Goal: Task Accomplishment & Management: Use online tool/utility

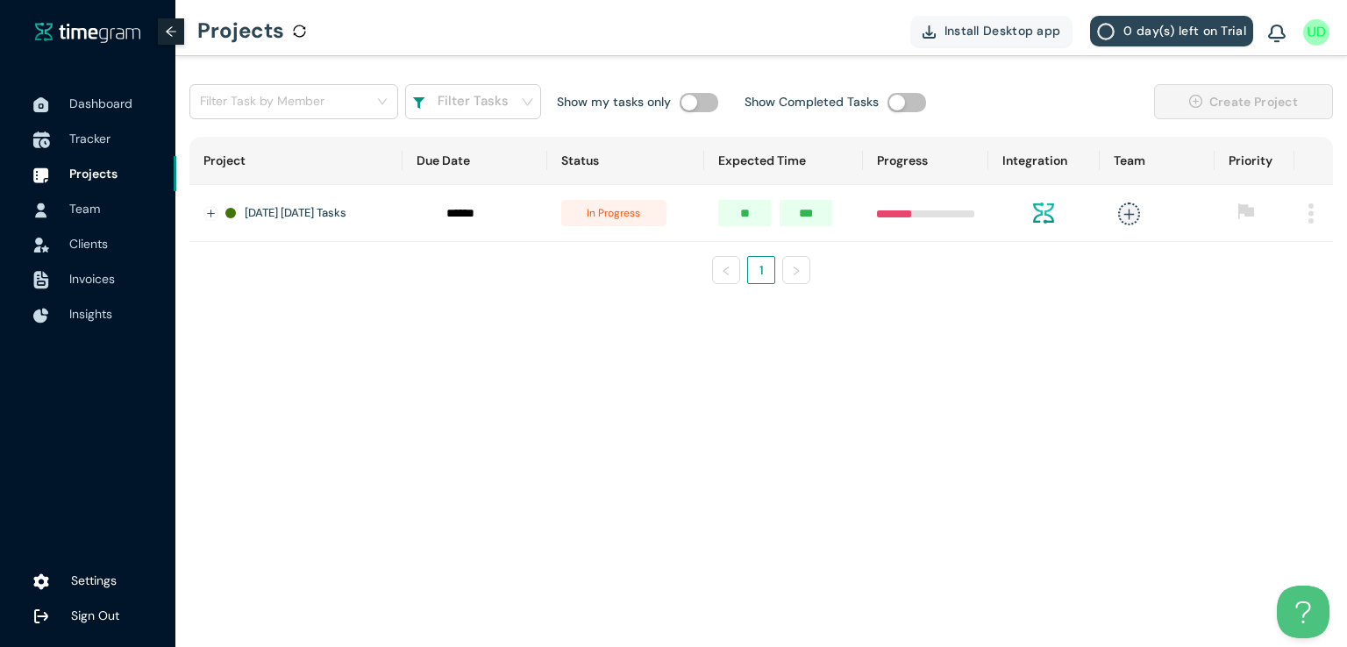
click at [85, 140] on span "Tracker" at bounding box center [89, 139] width 41 height 16
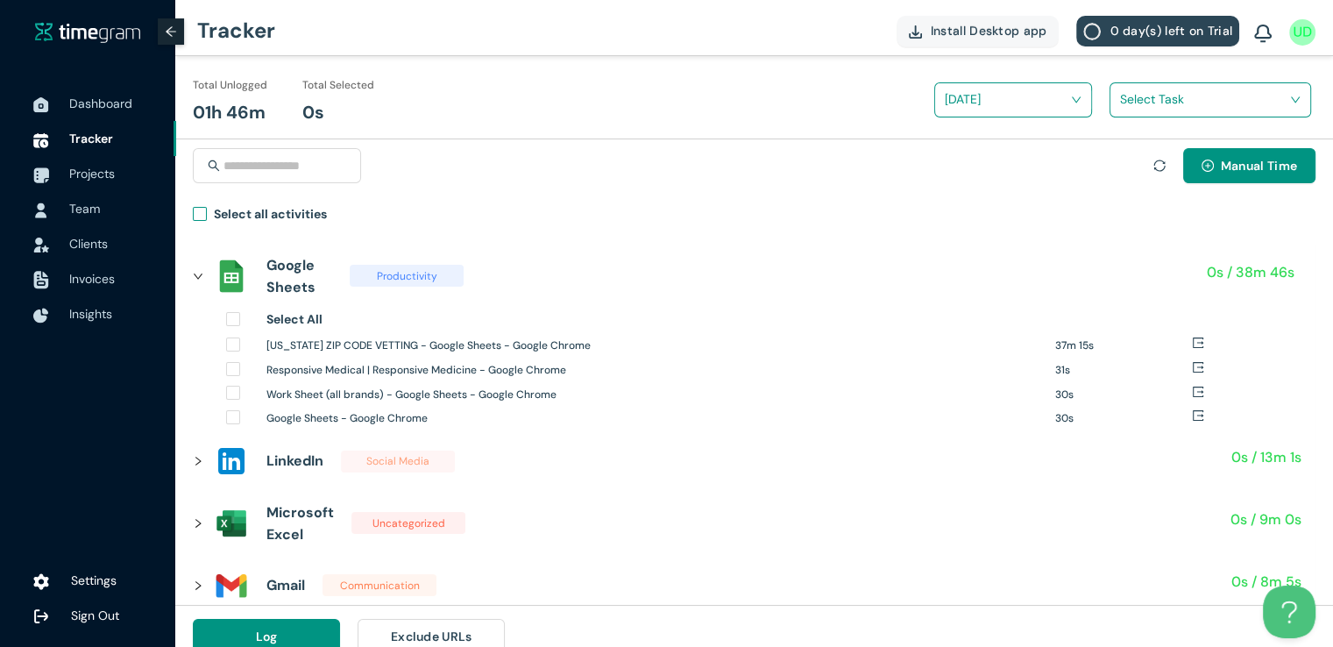
click at [207, 218] on span "Select all activities" at bounding box center [270, 216] width 127 height 25
click at [1128, 98] on input "search" at bounding box center [1204, 99] width 168 height 26
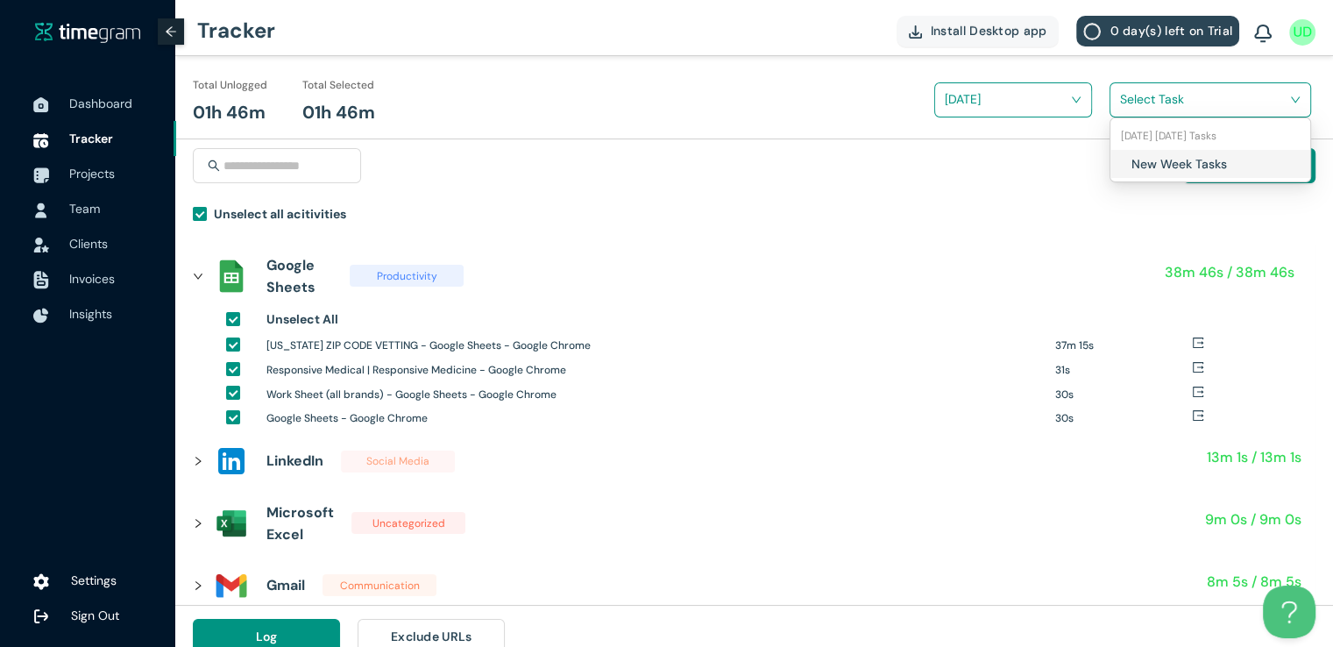
click at [1132, 152] on div "New Week Tasks" at bounding box center [1211, 164] width 200 height 28
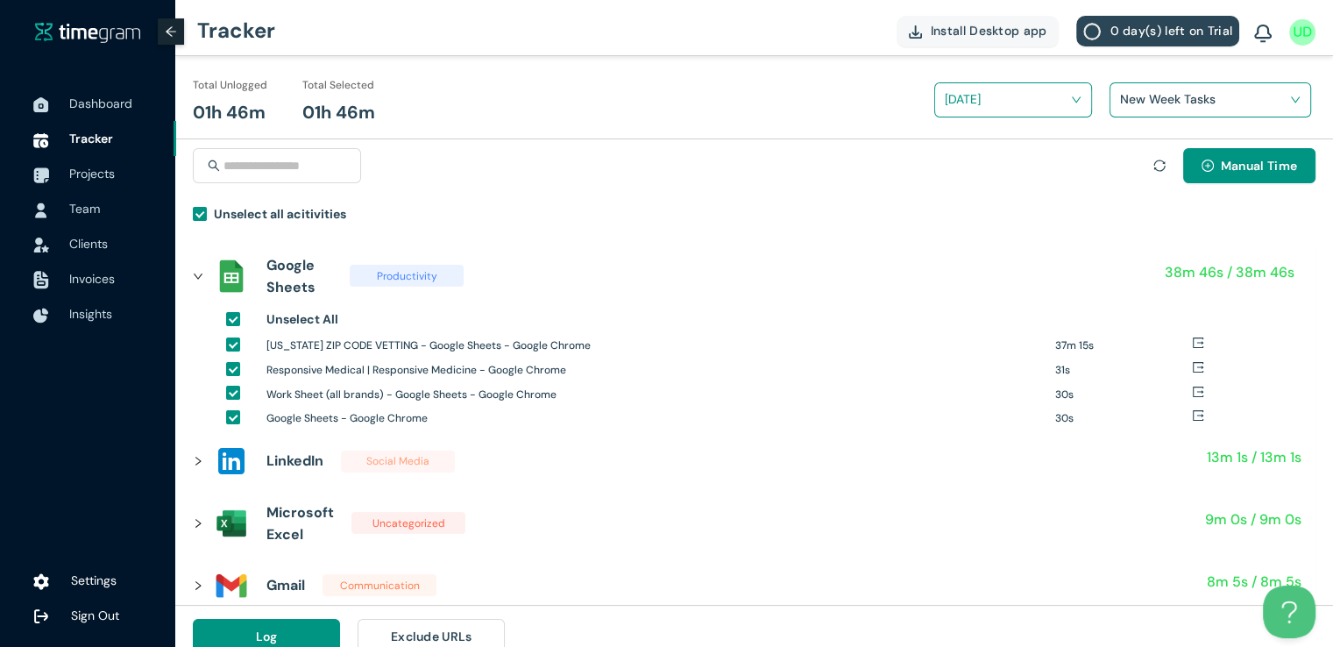
scroll to position [20, 0]
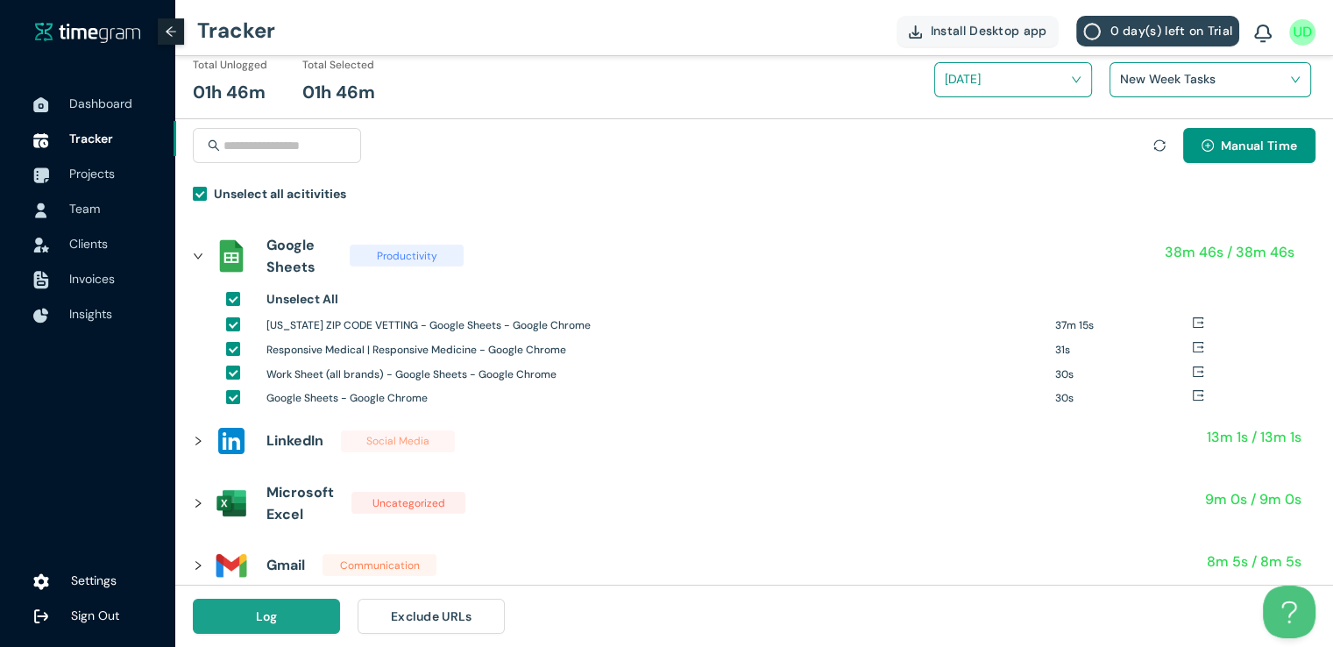
click at [245, 618] on button "Log" at bounding box center [266, 616] width 147 height 35
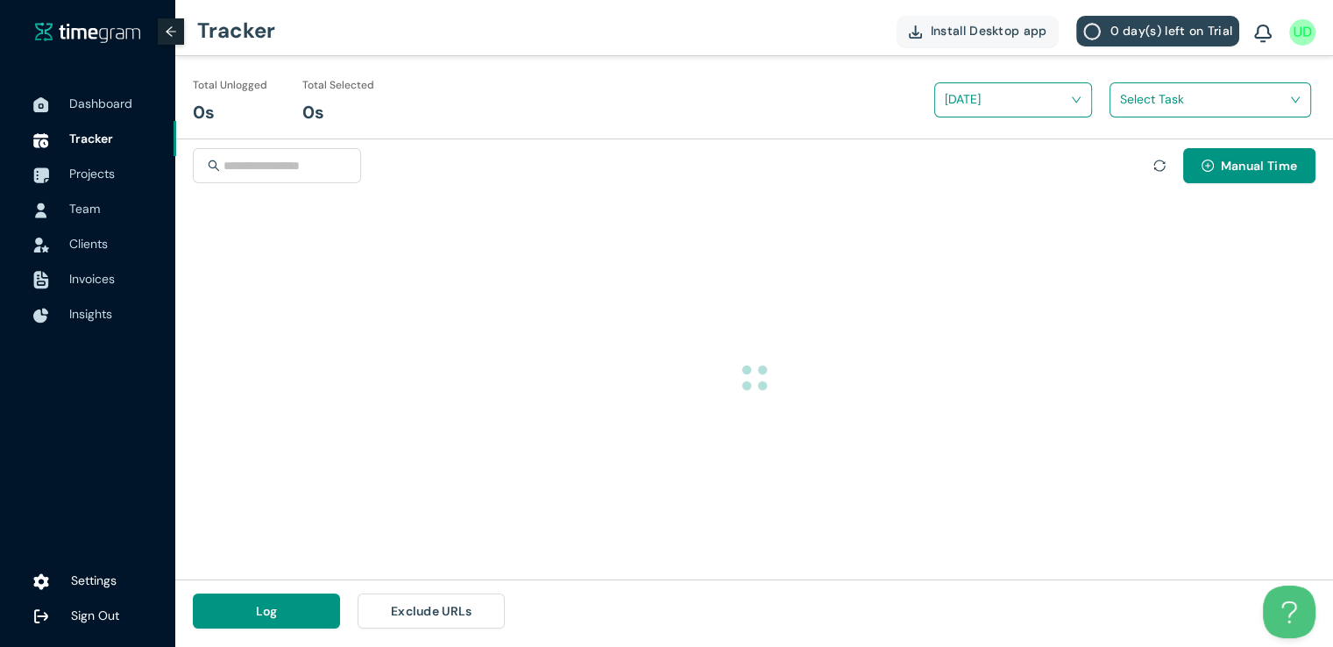
scroll to position [0, 0]
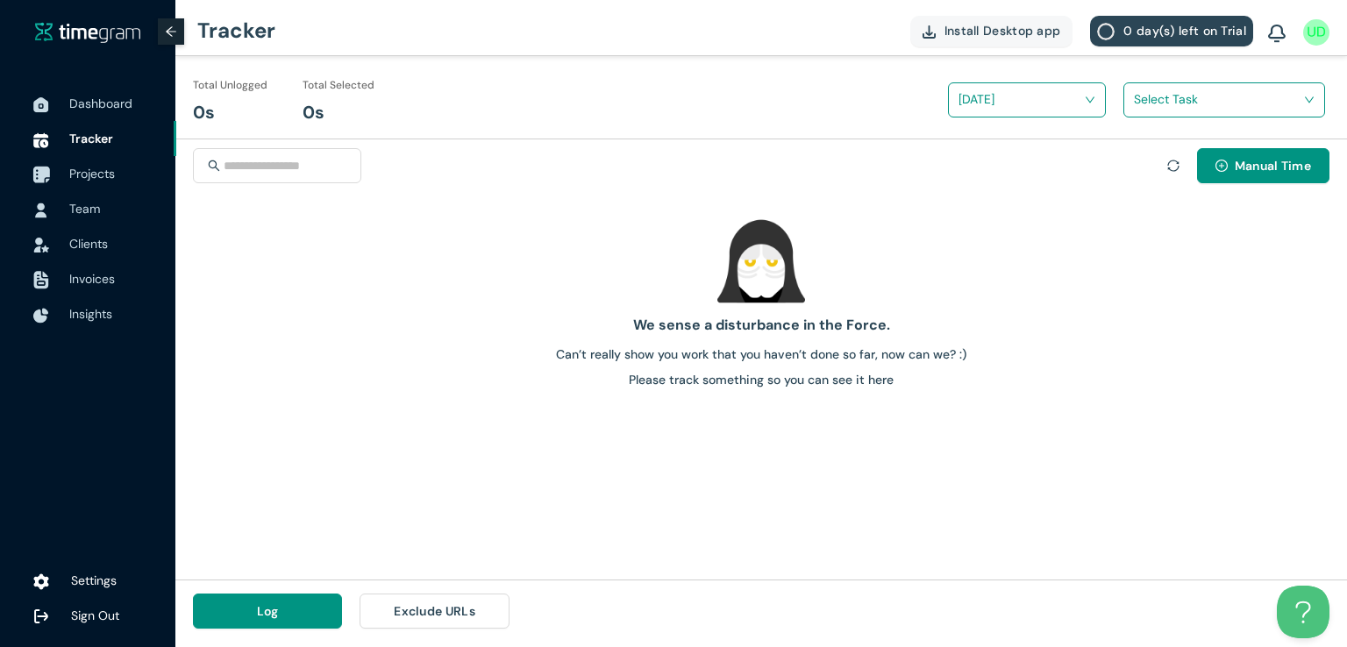
click at [83, 169] on span "Projects" at bounding box center [92, 174] width 46 height 16
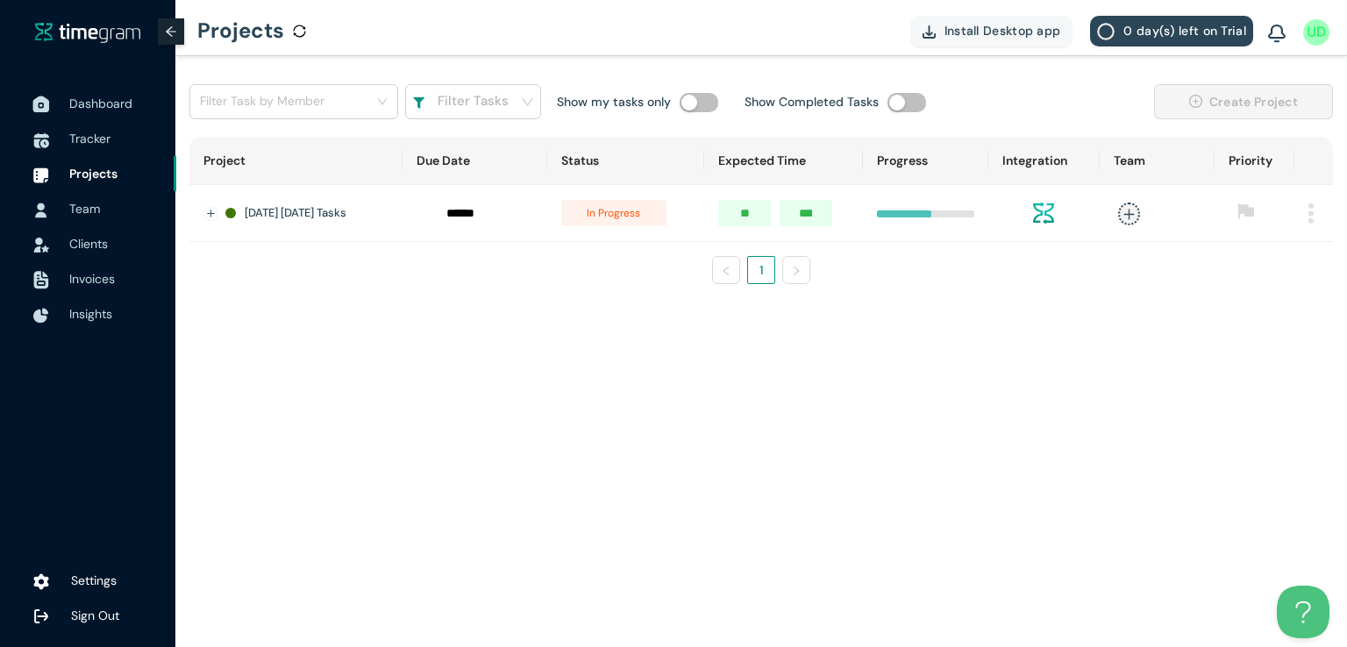
click at [84, 106] on span "Dashboard" at bounding box center [100, 104] width 63 height 16
